Goal: Task Accomplishment & Management: Use online tool/utility

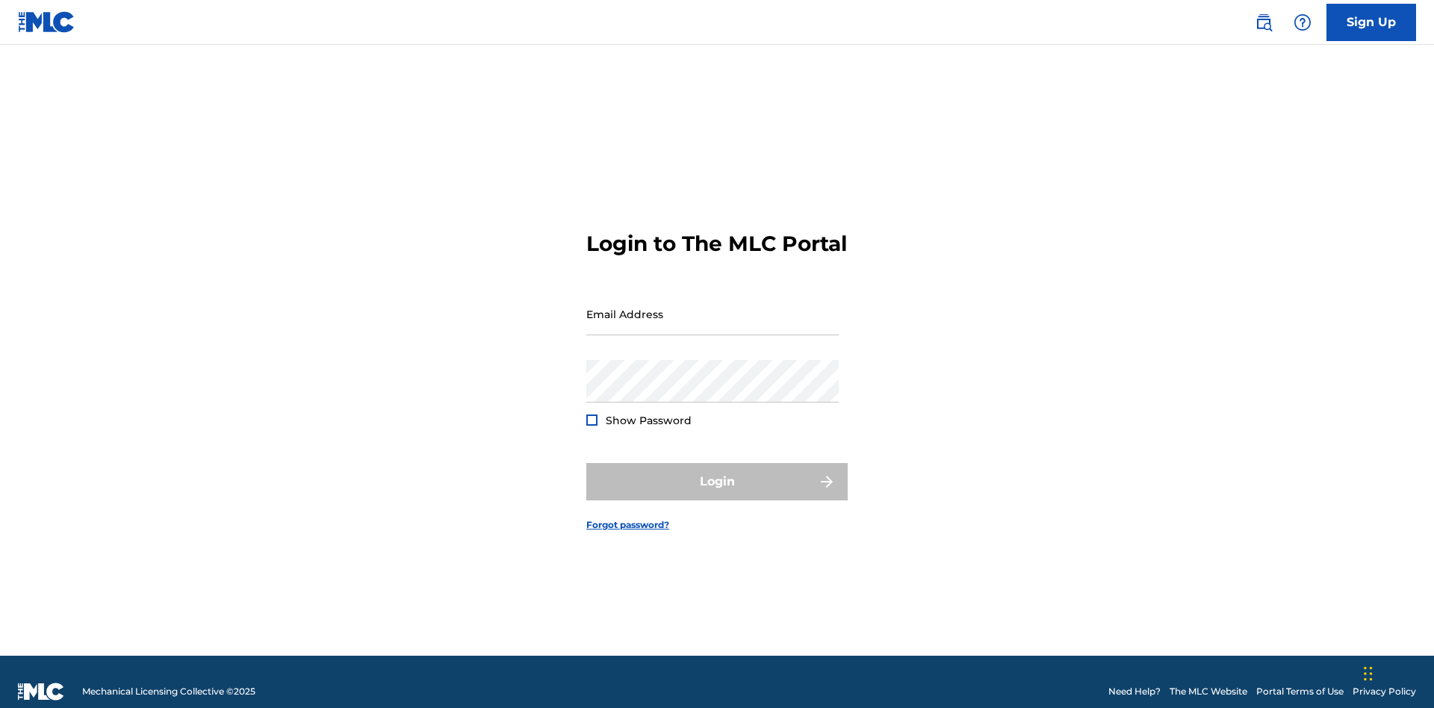
scroll to position [19, 0]
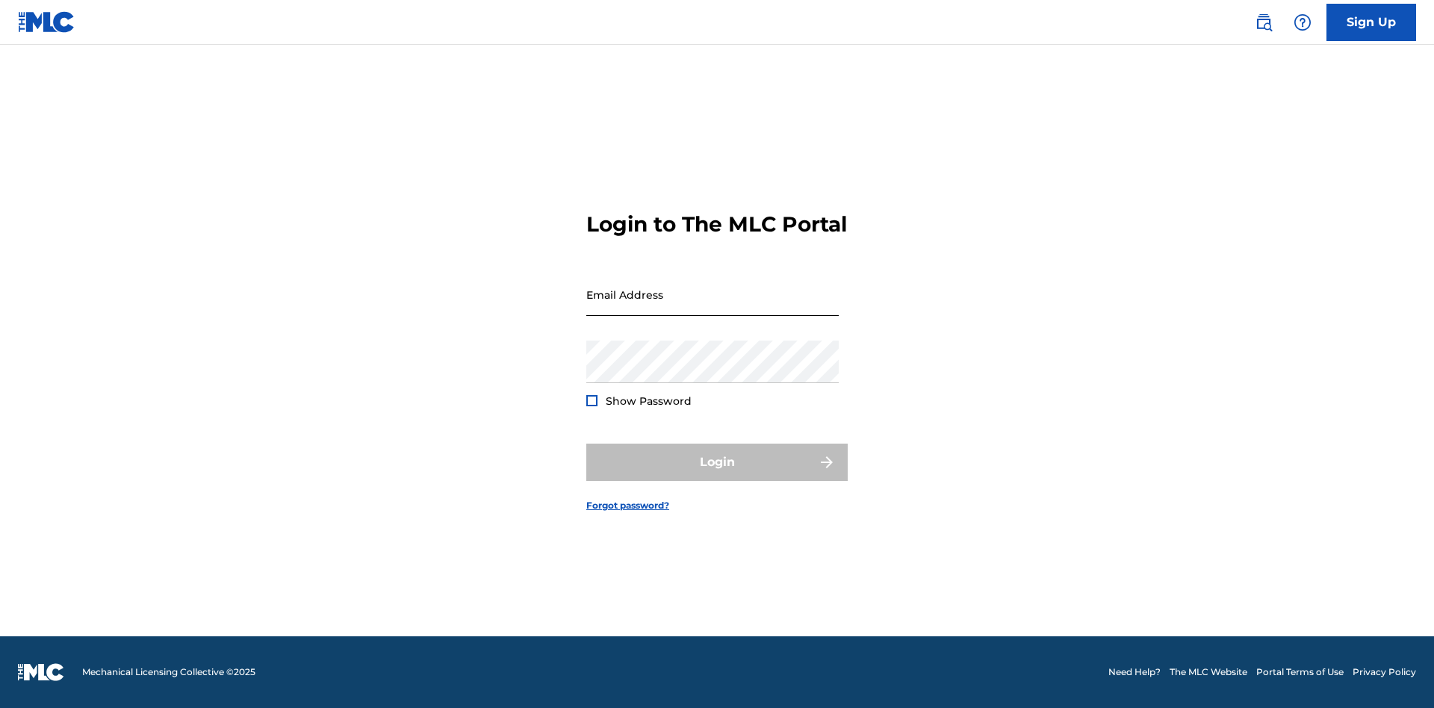
click at [713, 307] on input "Email Address" at bounding box center [712, 294] width 252 height 43
type input "[EMAIL_ADDRESS][DOMAIN_NAME]"
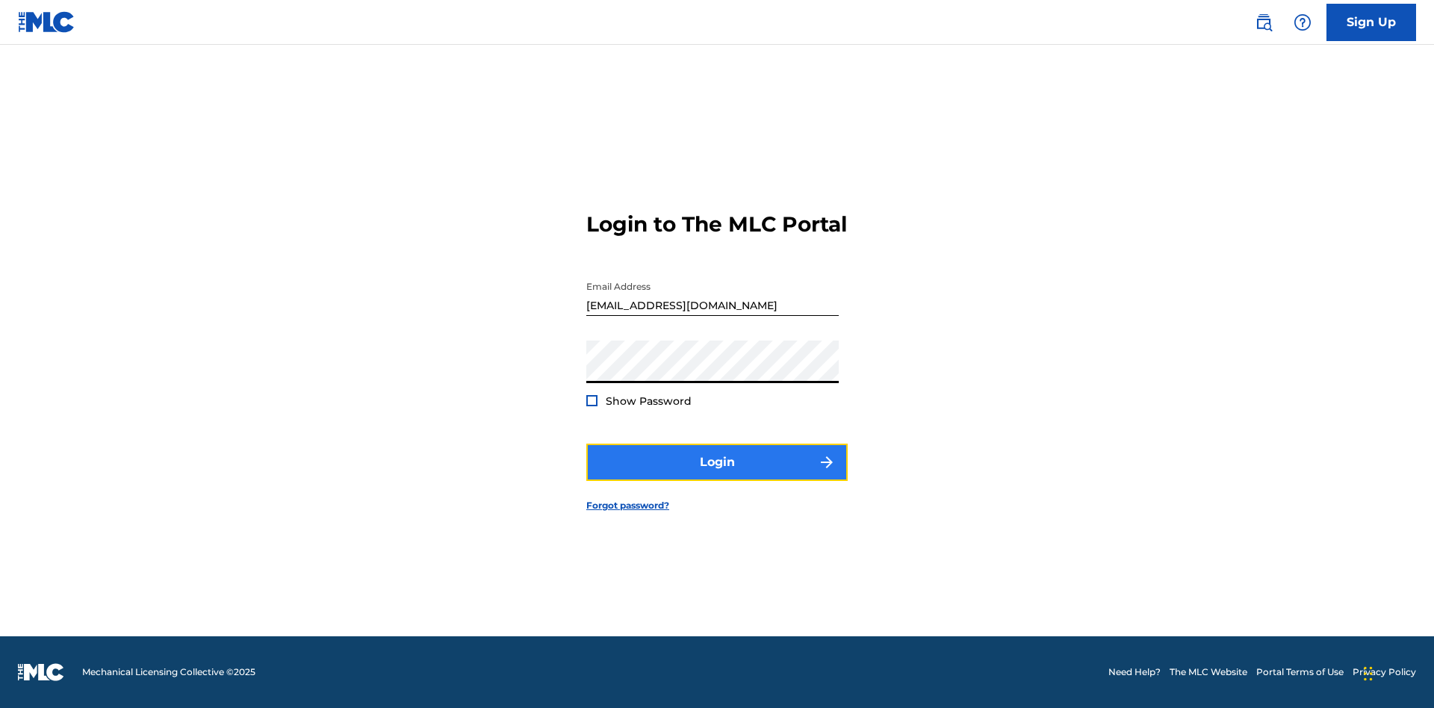
click at [717, 475] on button "Login" at bounding box center [716, 462] width 261 height 37
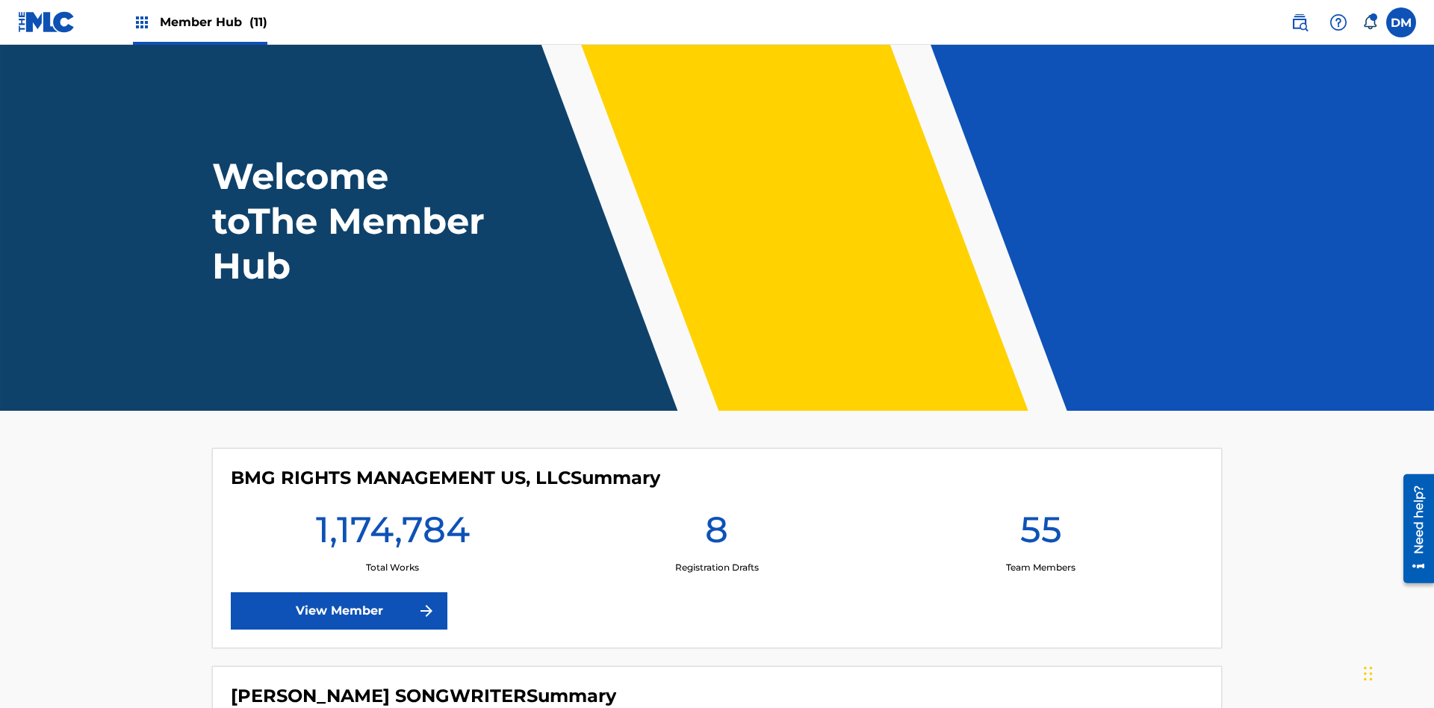
click at [213, 22] on span "Member Hub (11)" at bounding box center [214, 21] width 108 height 17
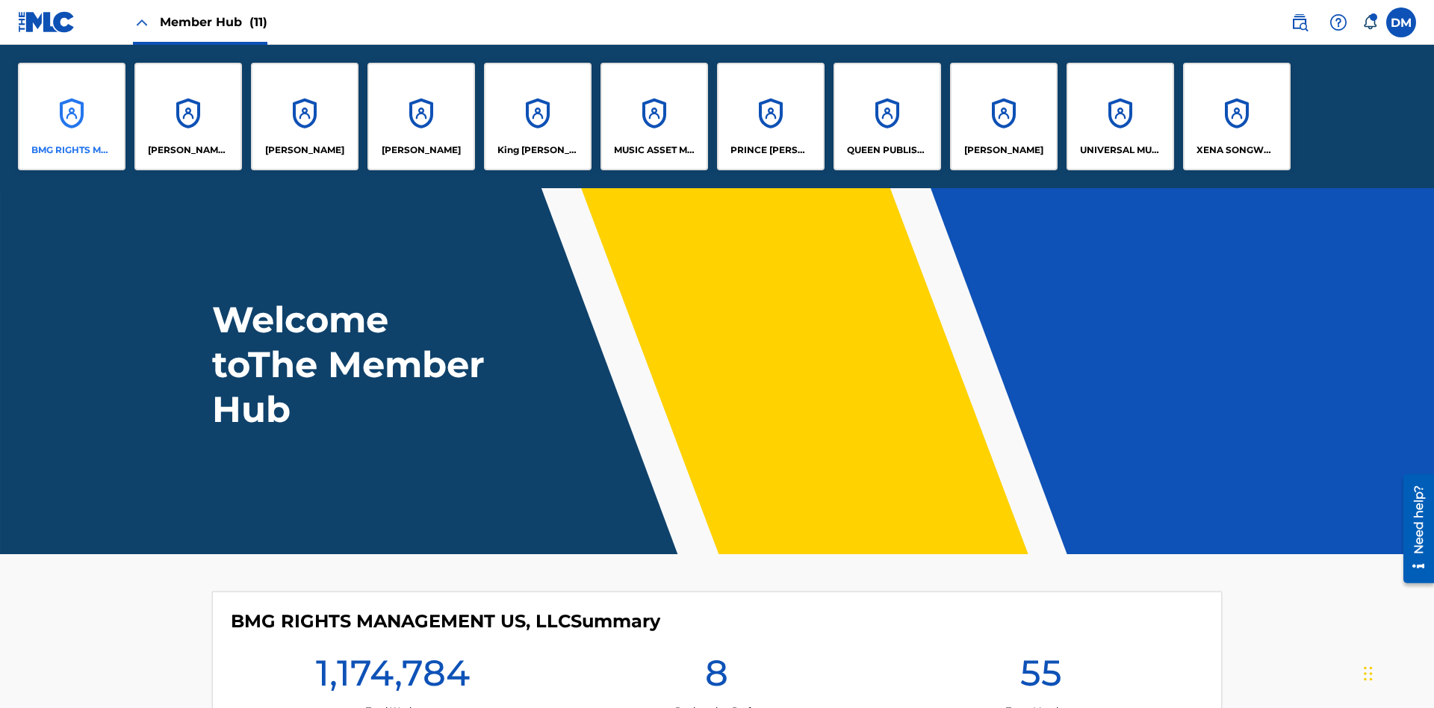
click at [72, 150] on p "BMG RIGHTS MANAGEMENT US, LLC" at bounding box center [71, 149] width 81 height 13
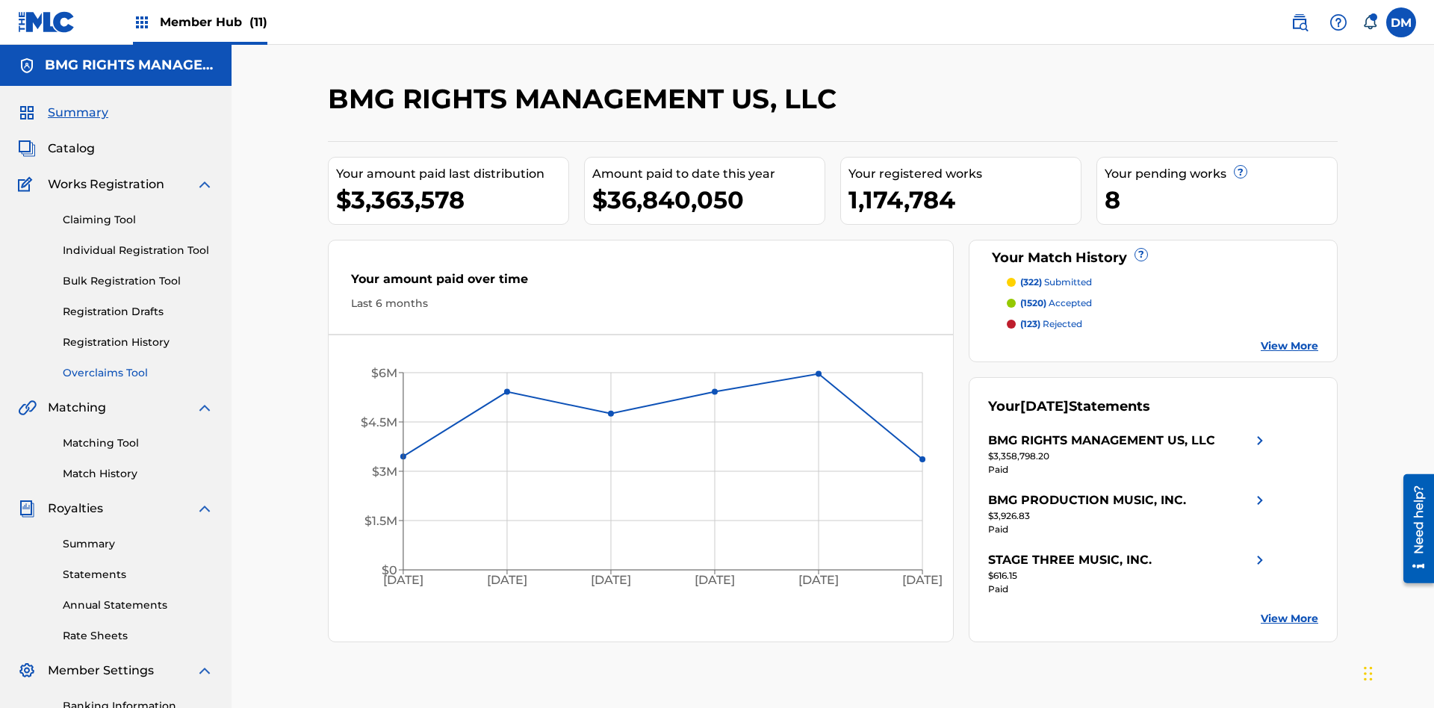
click at [138, 365] on link "Overclaims Tool" at bounding box center [138, 373] width 151 height 16
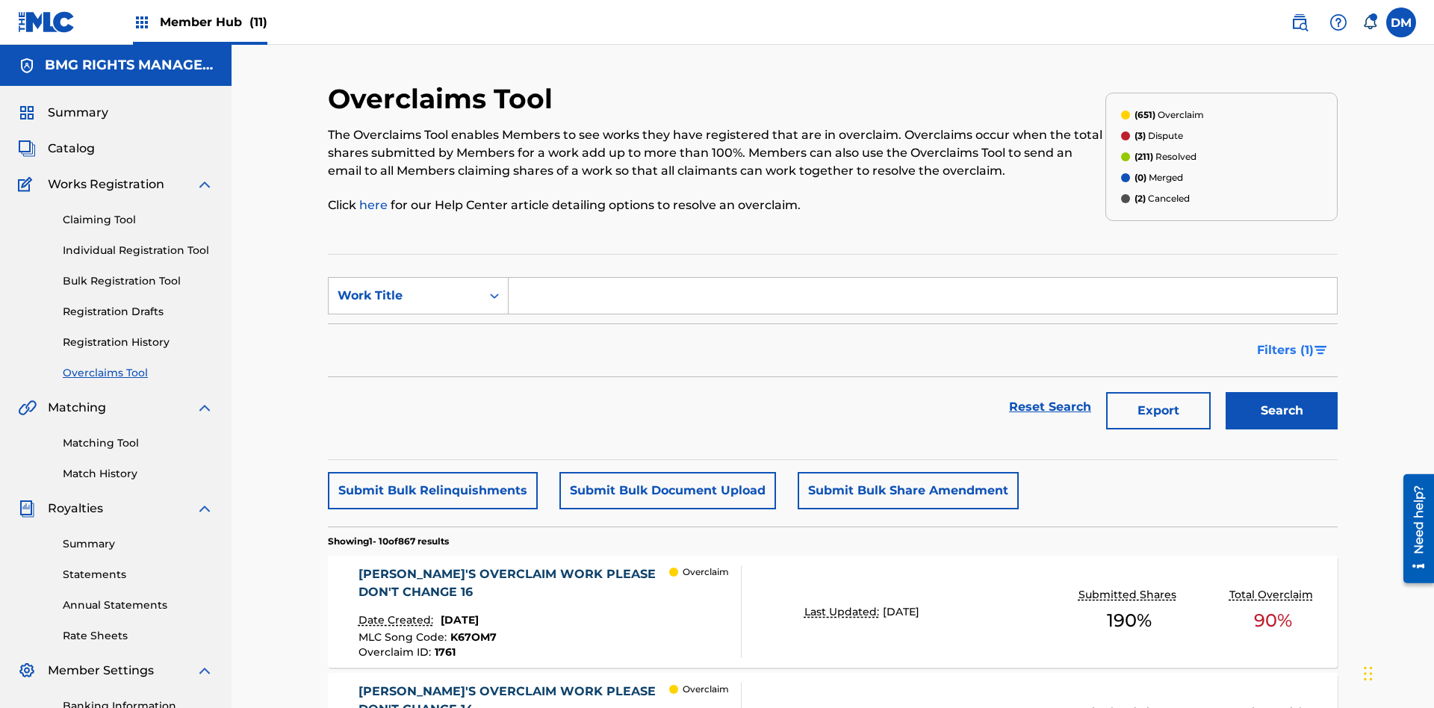
click at [1285, 341] on span "Filters ( 1 )" at bounding box center [1285, 350] width 57 height 18
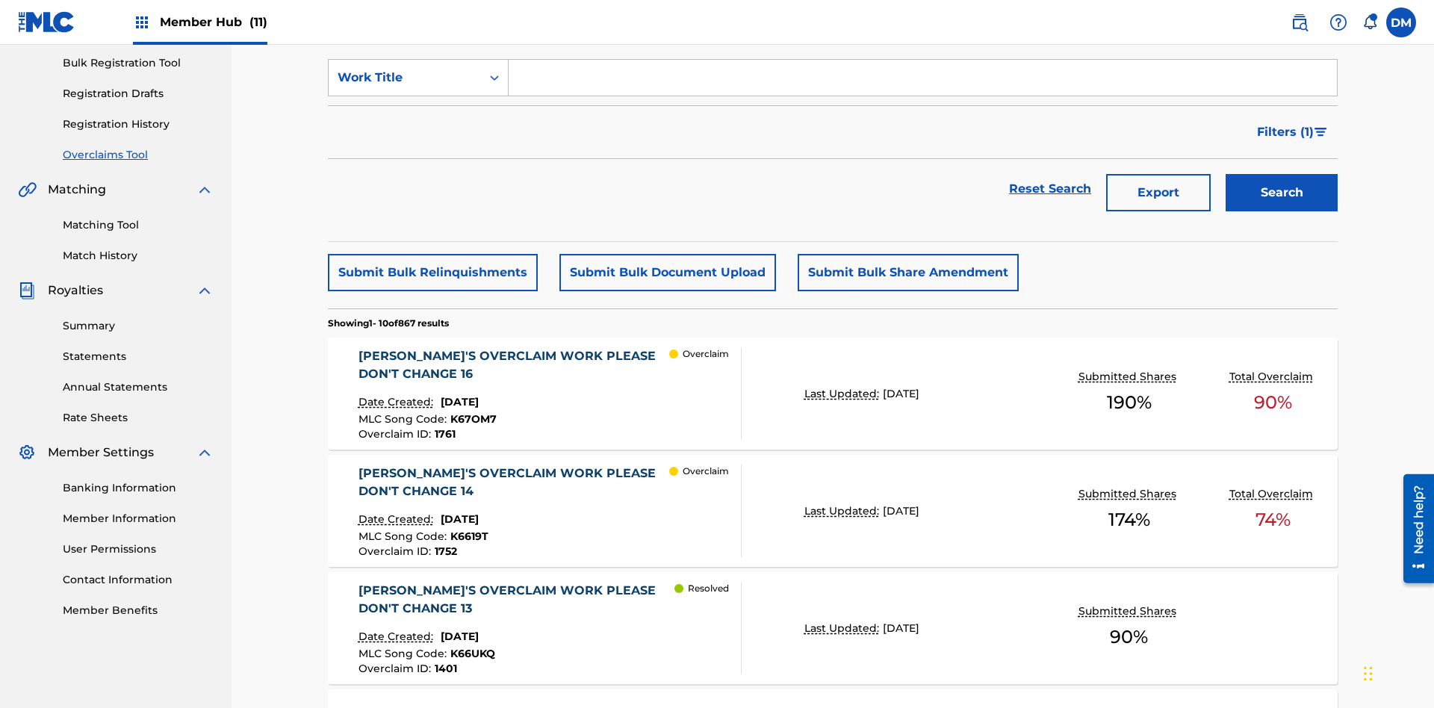
click at [0, 0] on div "Search Form" at bounding box center [0, 0] width 0 height 0
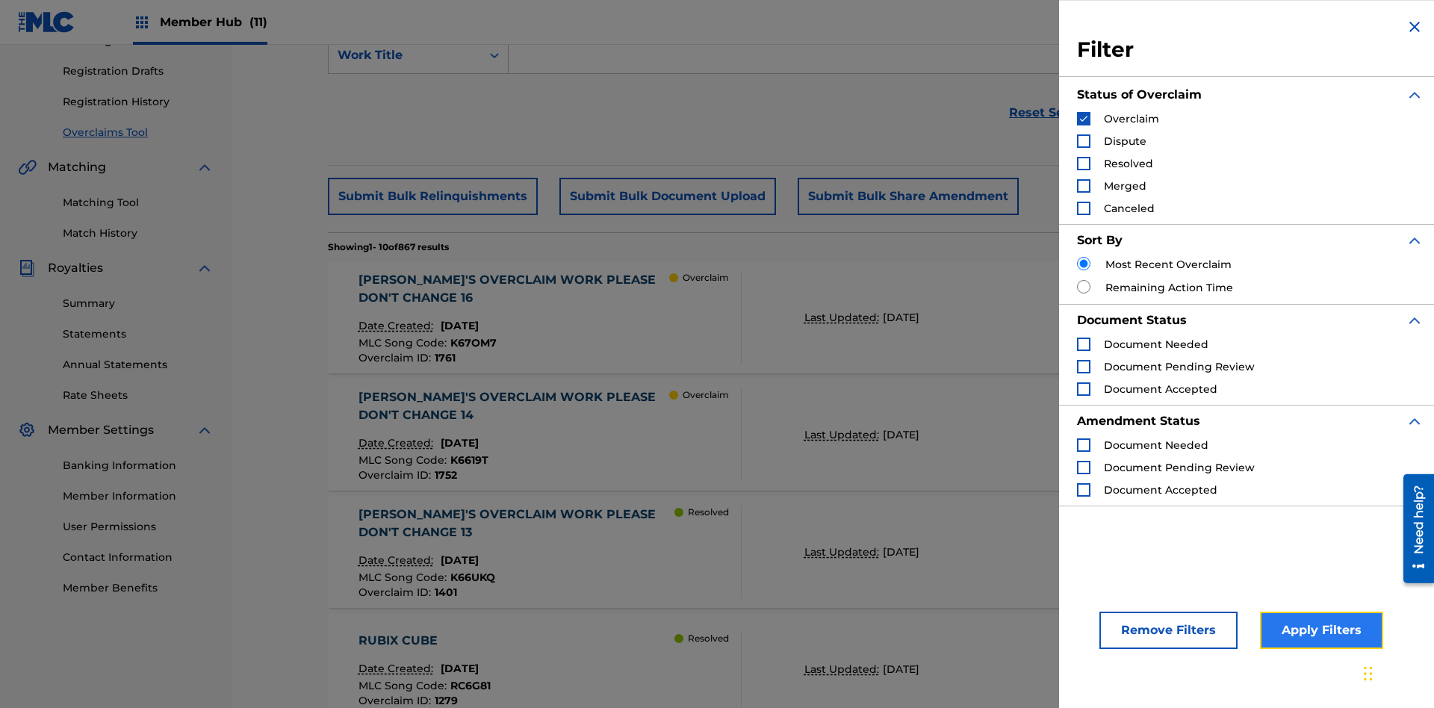
click at [1319, 630] on button "Apply Filters" at bounding box center [1321, 630] width 123 height 37
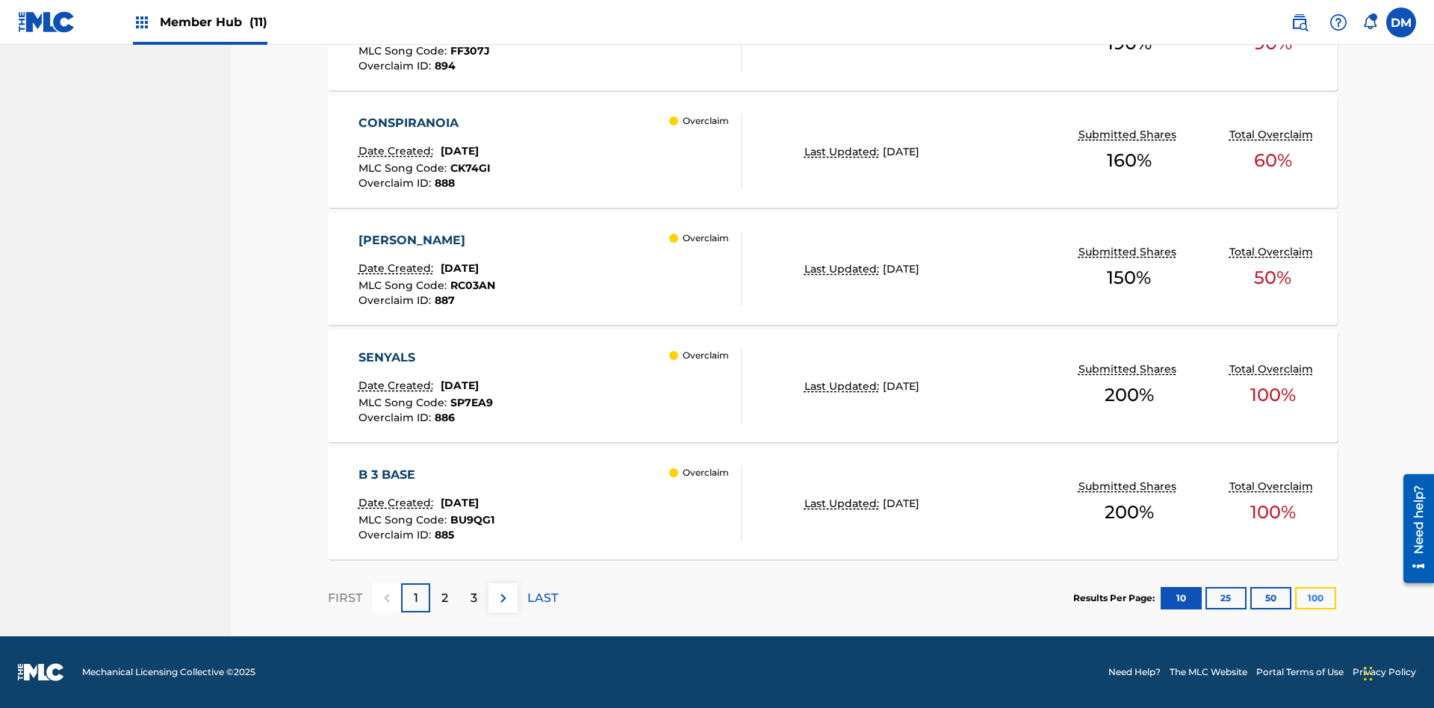
click at [1295, 598] on button "100" at bounding box center [1315, 598] width 41 height 22
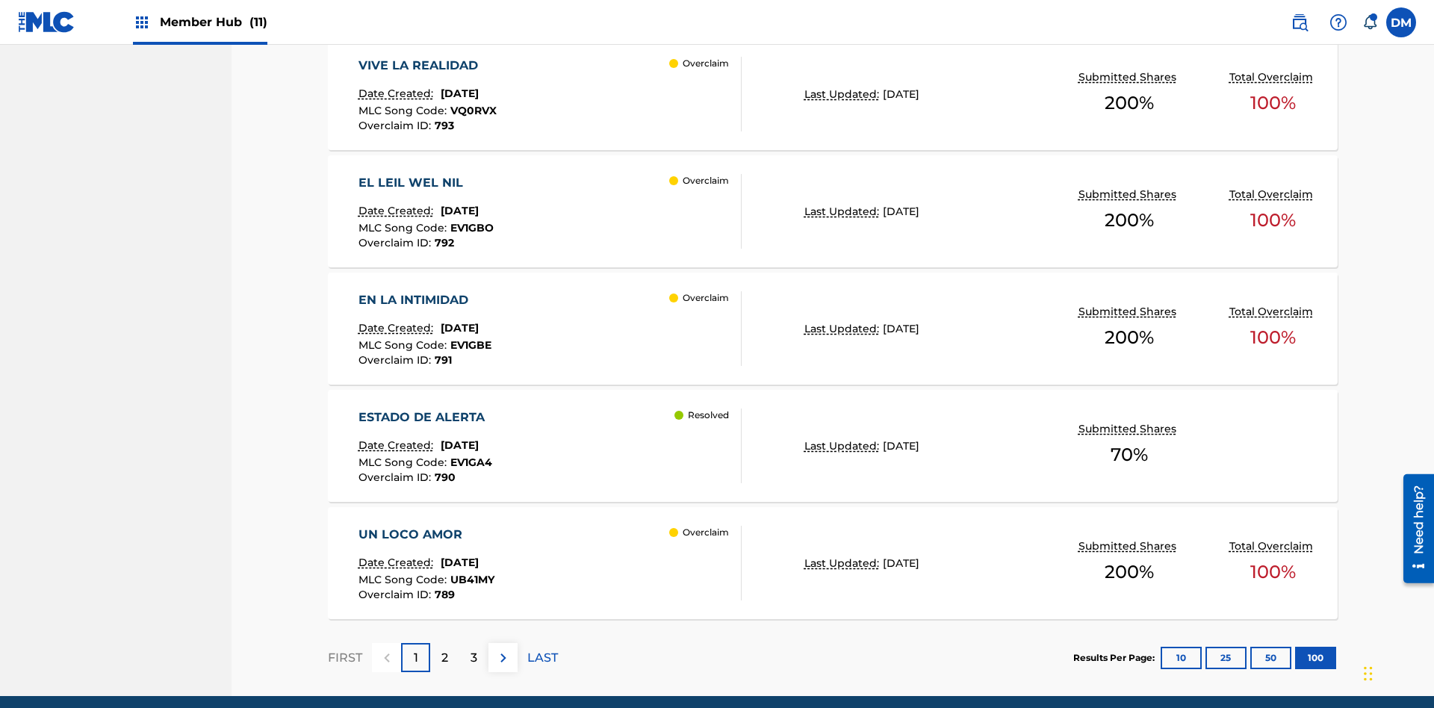
scroll to position [11718, 0]
